Goal: Task Accomplishment & Management: Use online tool/utility

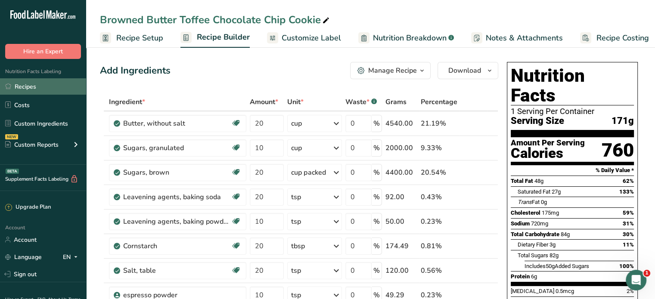
scroll to position [0, 7]
click at [46, 83] on link "Recipes" at bounding box center [43, 86] width 86 height 16
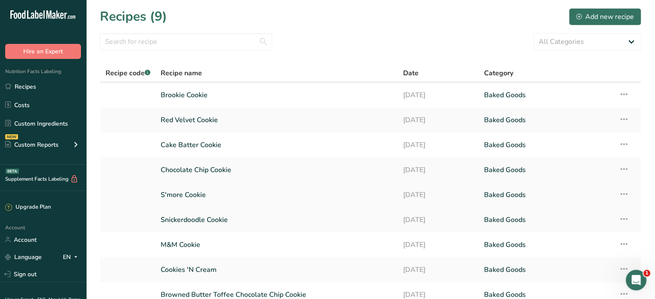
click at [188, 193] on link "S'more Cookie" at bounding box center [277, 195] width 232 height 18
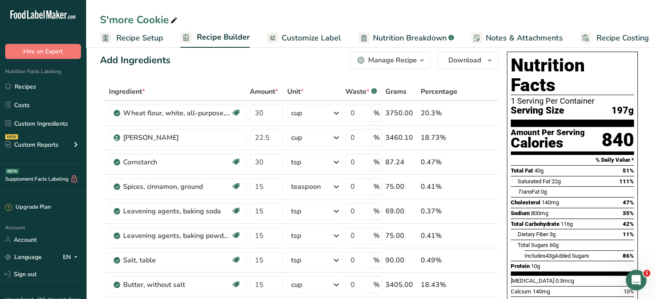
scroll to position [10, 0]
click at [23, 85] on link "Recipes" at bounding box center [43, 86] width 86 height 16
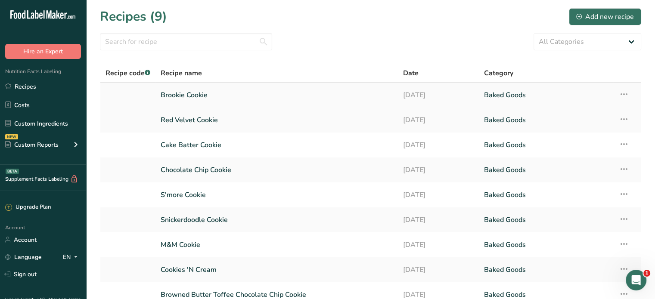
click at [194, 95] on link "Brookie Cookie" at bounding box center [277, 95] width 232 height 18
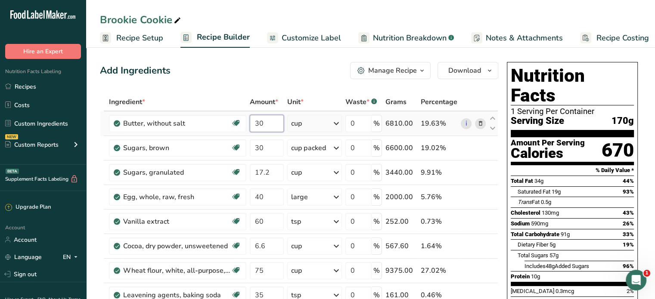
click at [265, 122] on input "30" at bounding box center [267, 123] width 34 height 17
type input "3"
type input "29"
click at [555, 263] on span "48g" at bounding box center [550, 266] width 9 height 6
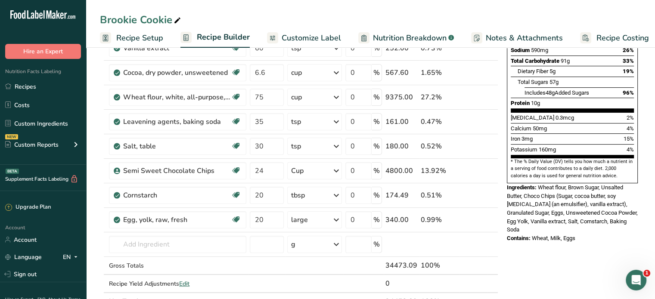
scroll to position [174, 0]
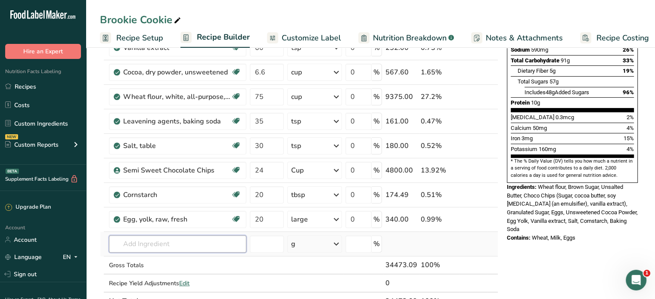
click at [183, 242] on input "text" at bounding box center [177, 244] width 137 height 17
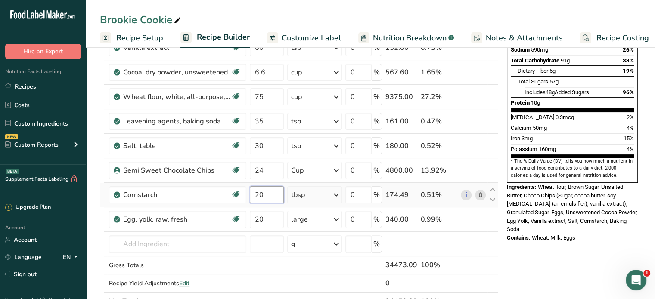
click at [262, 193] on input "20" at bounding box center [267, 195] width 34 height 17
type input "2"
type input "38"
click at [549, 235] on span "Wheat, Milk, Eggs" at bounding box center [554, 238] width 44 height 6
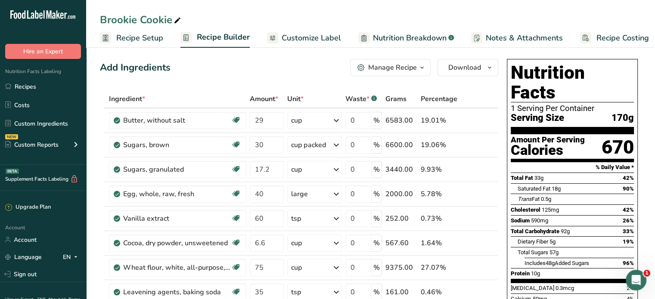
scroll to position [0, 0]
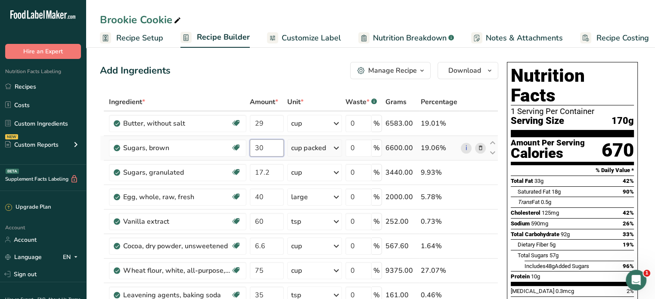
click at [268, 146] on input "30" at bounding box center [267, 148] width 34 height 17
type input "3"
type input "28.5"
click at [272, 173] on div "Ingredient * Amount * Unit * Waste * .a-a{fill:#347362;}.b-a{fill:#fff;} Grams …" at bounding box center [299, 289] width 398 height 392
click at [270, 174] on input "17.2" at bounding box center [267, 172] width 34 height 17
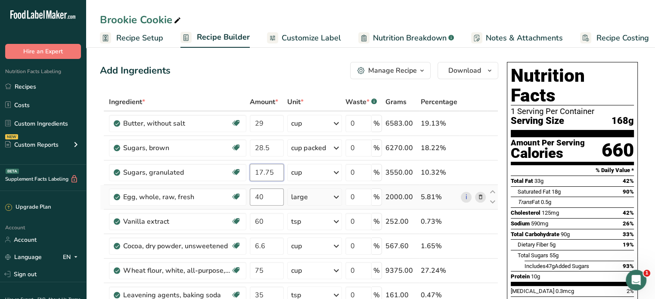
type input "17.75"
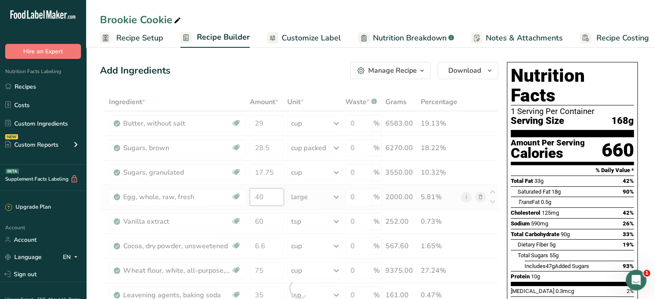
click at [268, 201] on div "Ingredient * Amount * Unit * Waste * .a-a{fill:#347362;}.b-a{fill:#fff;} Grams …" at bounding box center [299, 289] width 398 height 392
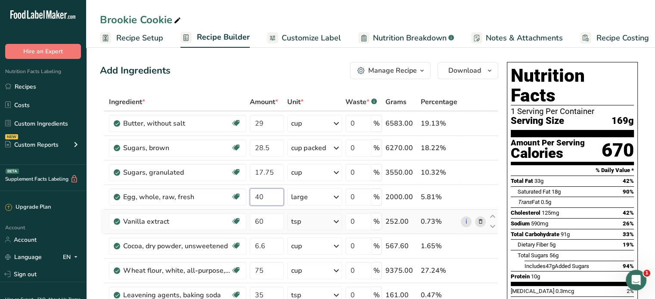
type input "4"
type input "38"
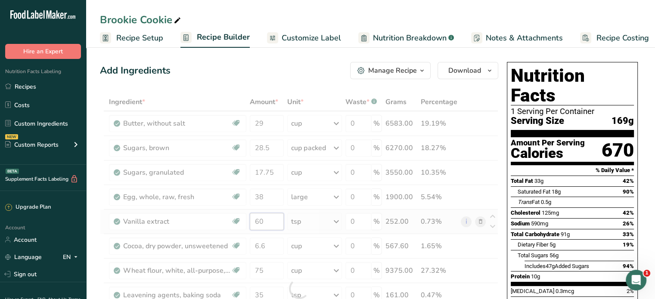
click at [271, 223] on div "Ingredient * Amount * Unit * Waste * .a-a{fill:#347362;}.b-a{fill:#fff;} Grams …" at bounding box center [299, 289] width 398 height 392
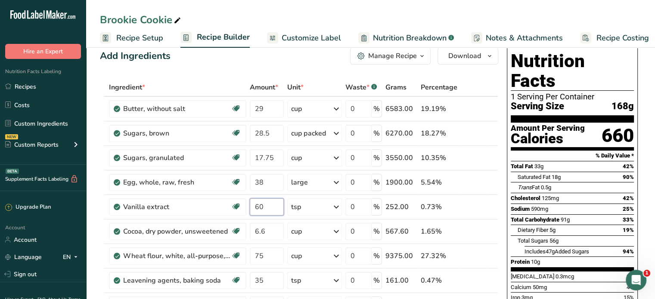
scroll to position [15, 0]
click at [268, 203] on input "60" at bounding box center [267, 206] width 34 height 17
type input "6"
type input "58"
click at [267, 234] on div "Ingredient * Amount * Unit * Waste * .a-a{fill:#347362;}.b-a{fill:#fff;} Grams …" at bounding box center [299, 274] width 398 height 392
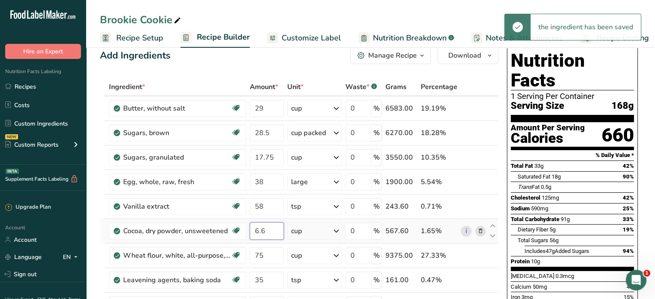
click at [274, 229] on input "6.6" at bounding box center [267, 231] width 34 height 17
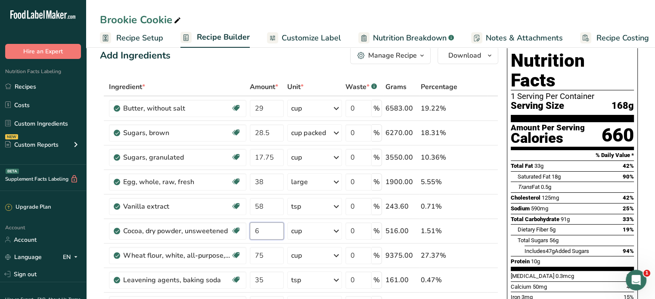
type input "6"
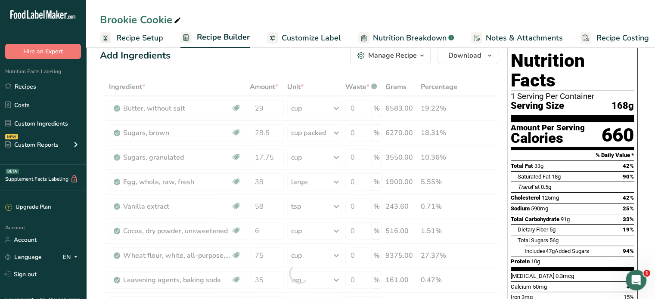
click at [533, 284] on span "50mg" at bounding box center [540, 287] width 14 height 6
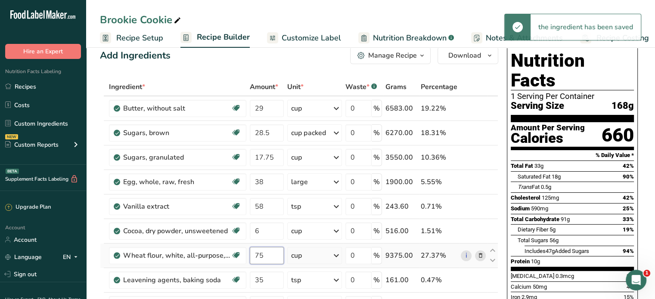
click at [268, 256] on input "75" at bounding box center [267, 255] width 34 height 17
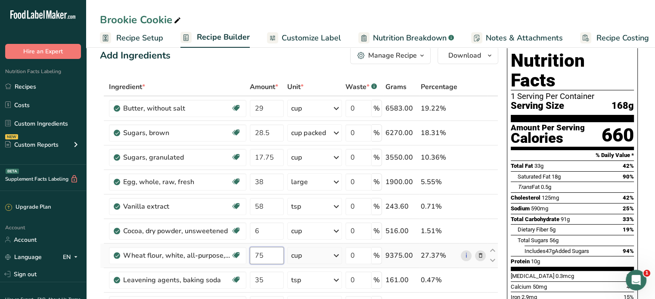
click at [265, 253] on input "75" at bounding box center [267, 255] width 34 height 17
type input "73"
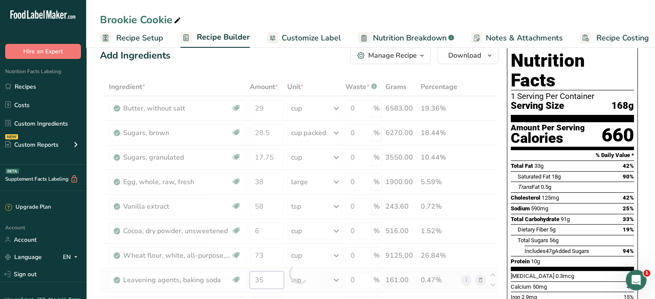
click at [267, 277] on div "Ingredient * Amount * Unit * Waste * .a-a{fill:#347362;}.b-a{fill:#fff;} Grams …" at bounding box center [299, 274] width 398 height 392
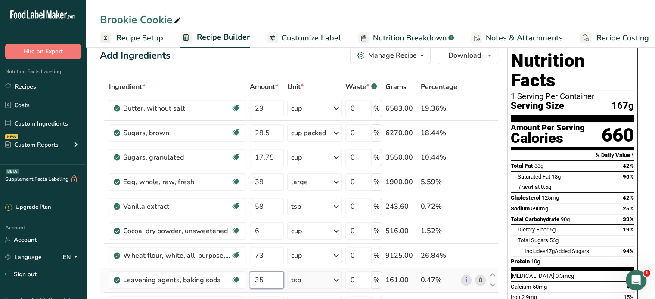
click at [267, 278] on input "35" at bounding box center [267, 280] width 34 height 17
type input "33.5"
click at [542, 249] on section "Total Fat 33g 42% Saturated Fat 18g 90% Trans Fat 0.5g [MEDICAL_DATA] 125mg 42%…" at bounding box center [572, 216] width 123 height 110
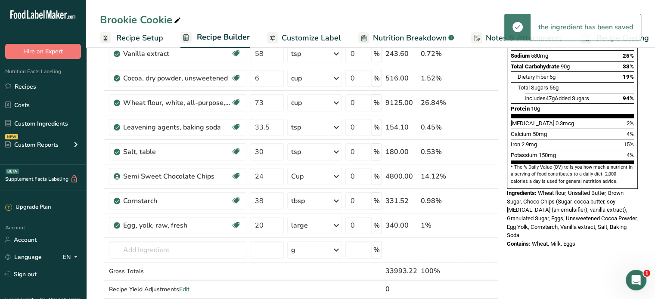
scroll to position [168, 0]
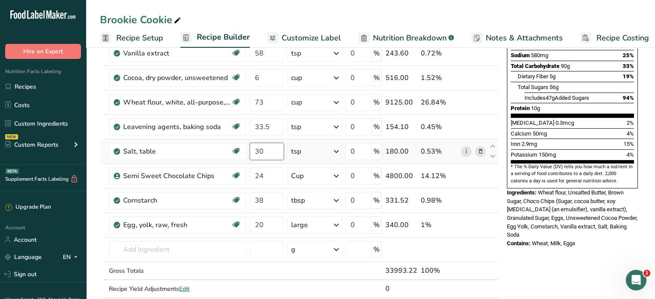
click at [272, 146] on input "30" at bounding box center [267, 151] width 34 height 17
click at [262, 148] on input "30" at bounding box center [267, 151] width 34 height 17
type input "3"
type input "29"
click at [265, 172] on div "Ingredient * Amount * Unit * Waste * .a-a{fill:#347362;}.b-a{fill:#fff;} Grams …" at bounding box center [299, 121] width 398 height 392
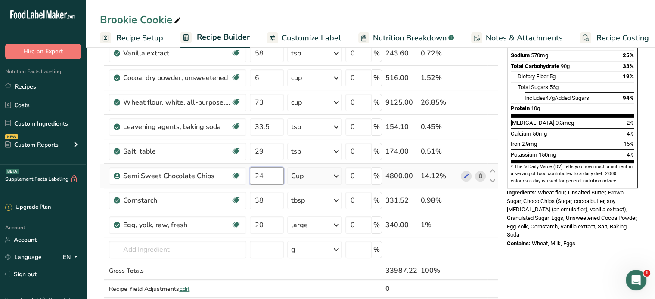
click at [264, 176] on input "24" at bounding box center [267, 176] width 34 height 17
type input "23.25"
click at [265, 201] on div "Ingredient * Amount * Unit * Waste * .a-a{fill:#347362;}.b-a{fill:#fff;} Grams …" at bounding box center [299, 121] width 398 height 392
click at [264, 222] on div "Ingredient * Amount * Unit * Waste * .a-a{fill:#347362;}.b-a{fill:#fff;} Grams …" at bounding box center [299, 121] width 398 height 392
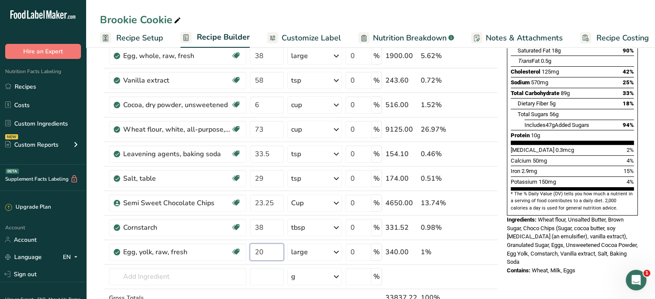
scroll to position [171, 0]
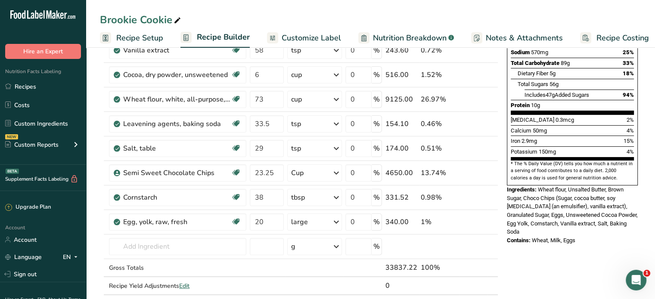
click at [554, 215] on div "Nutrition Facts 1 Serving Per Container Serving Size 166g Amount Per Serving Ca…" at bounding box center [573, 67] width 138 height 361
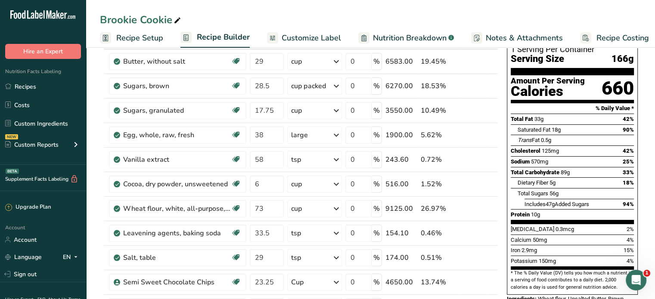
scroll to position [62, 0]
click at [132, 35] on span "Recipe Setup" at bounding box center [139, 38] width 47 height 12
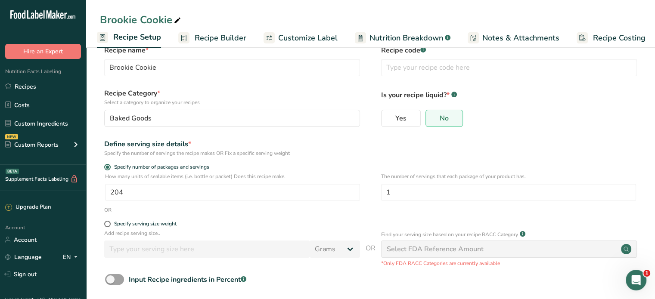
scroll to position [17, 0]
click at [138, 196] on input "204" at bounding box center [232, 192] width 255 height 17
type input "1"
type input "198"
click at [420, 220] on form "Recipe name * [PERSON_NAME] Recipe code .a-a{fill:#347362;}.b-a{fill:#fff;} Rec…" at bounding box center [370, 185] width 541 height 281
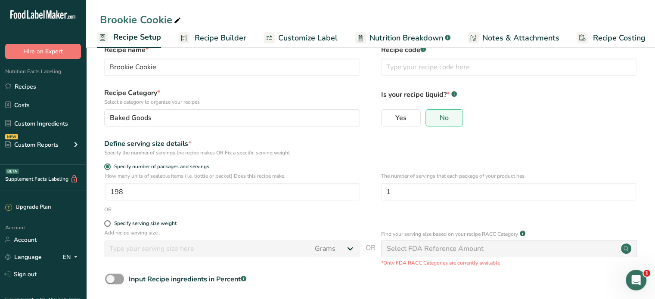
scroll to position [58, 0]
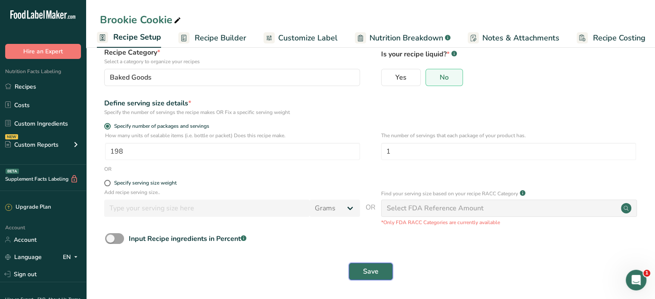
click at [368, 279] on button "Save" at bounding box center [371, 271] width 44 height 17
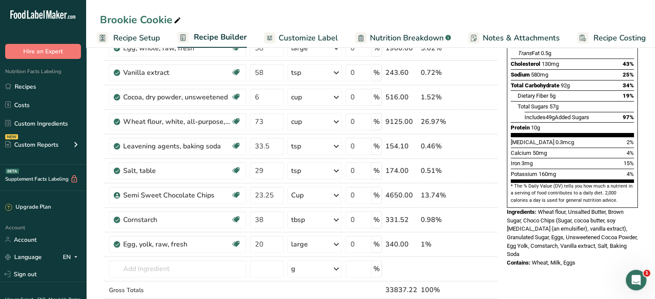
scroll to position [149, 0]
